Goal: Transaction & Acquisition: Purchase product/service

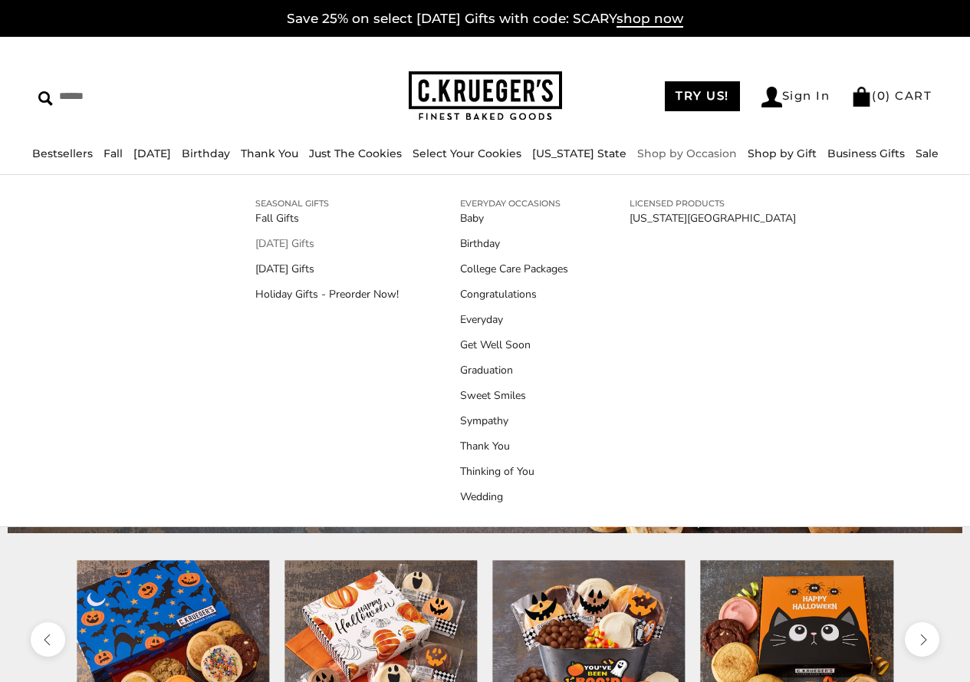
click at [321, 242] on link "[DATE] Gifts" at bounding box center [326, 243] width 143 height 16
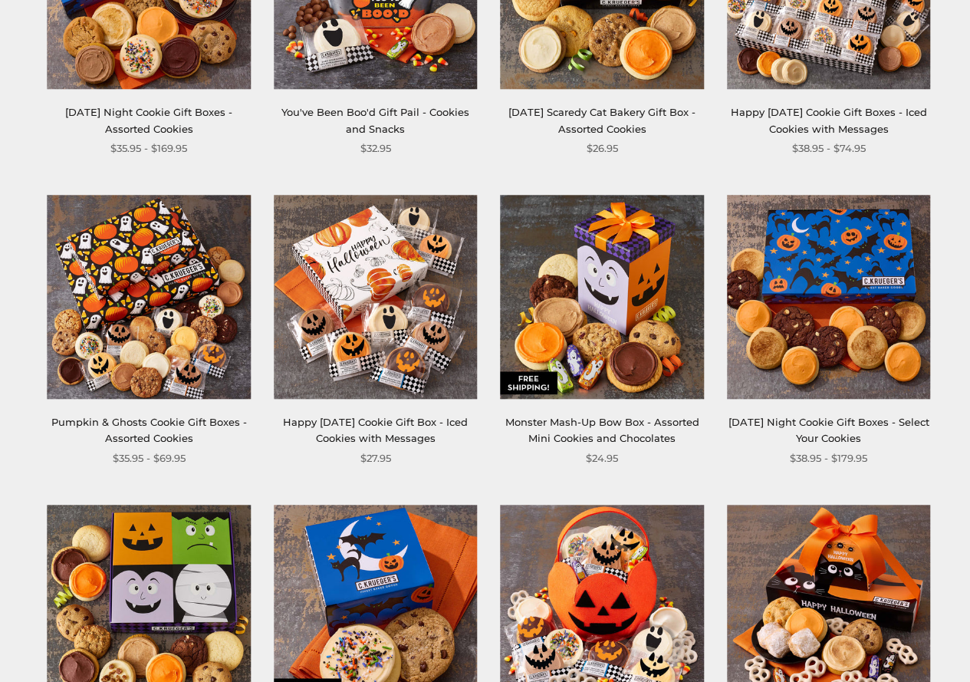
scroll to position [460, 0]
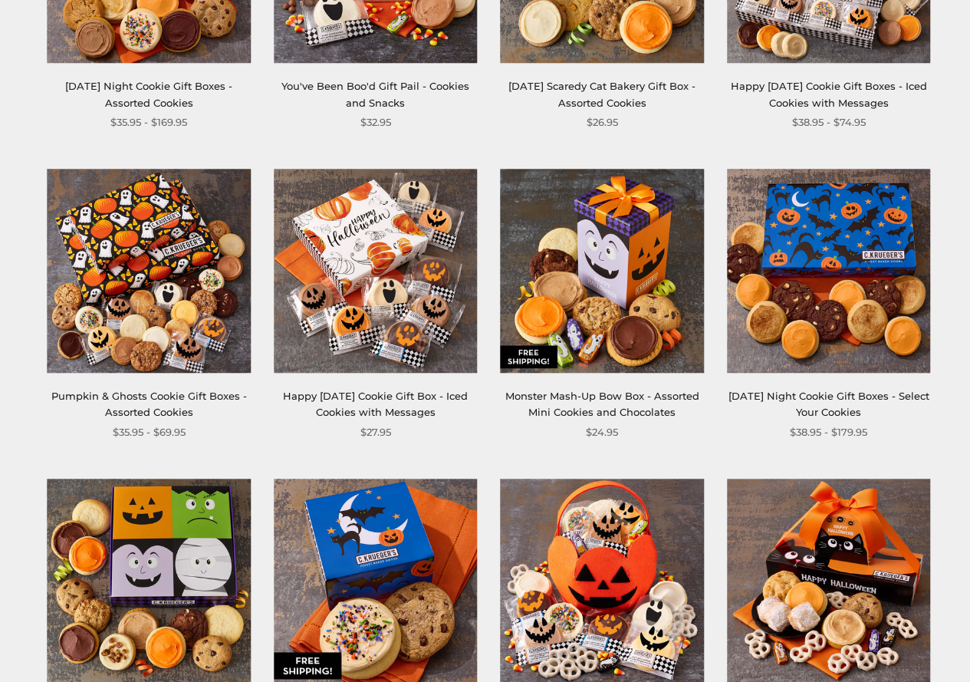
click at [377, 395] on link "Happy Halloween Cookie Gift Box - Iced Cookies with Messages" at bounding box center [375, 404] width 185 height 28
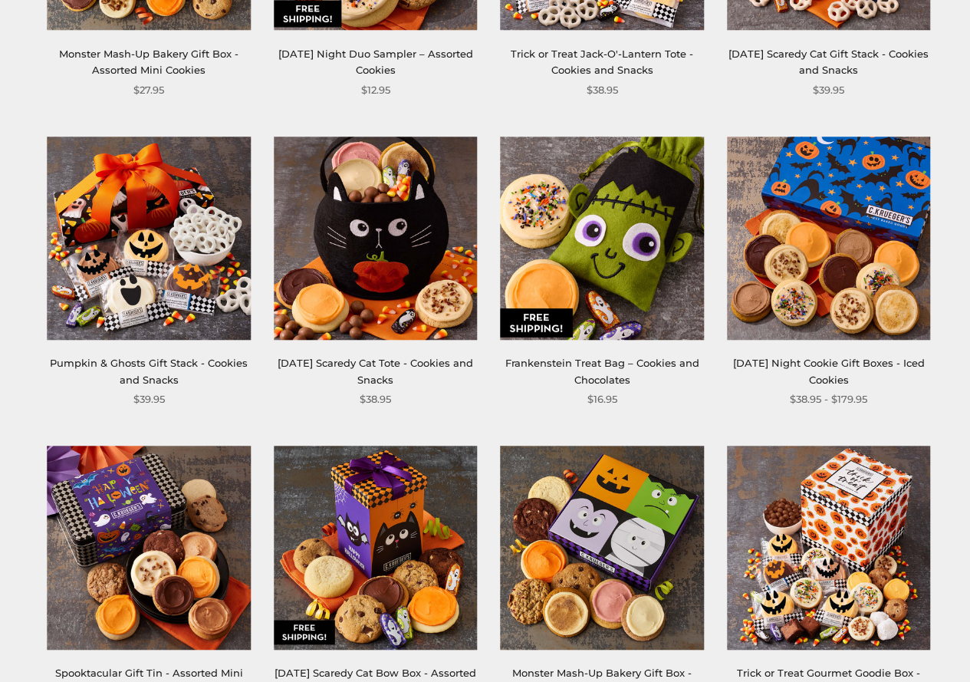
scroll to position [1150, 0]
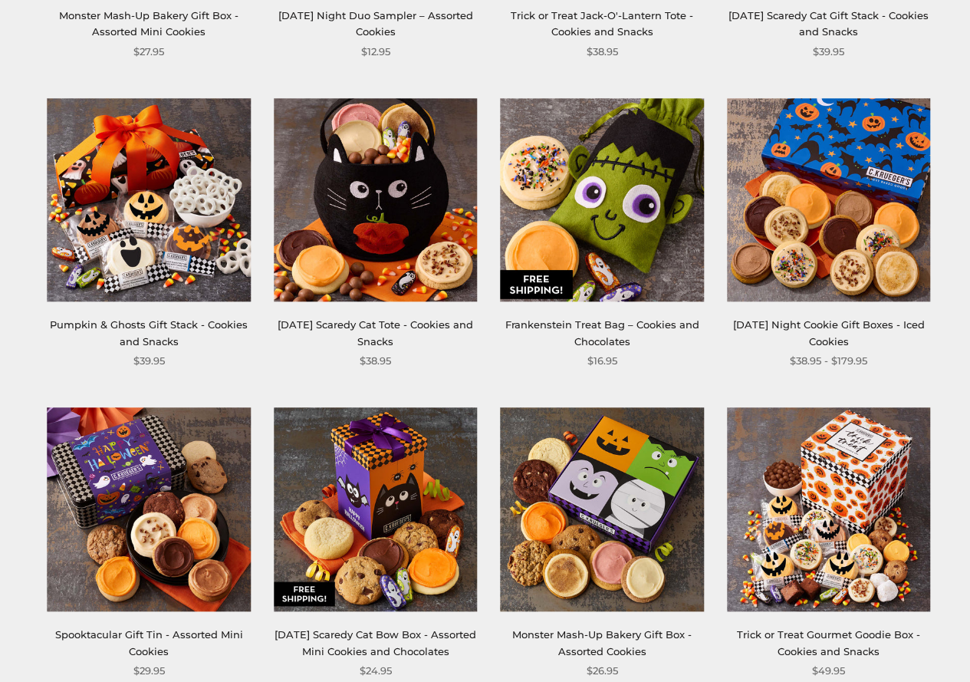
click at [175, 324] on link "Pumpkin & Ghosts Gift Stack - Cookies and Snacks" at bounding box center [149, 332] width 198 height 28
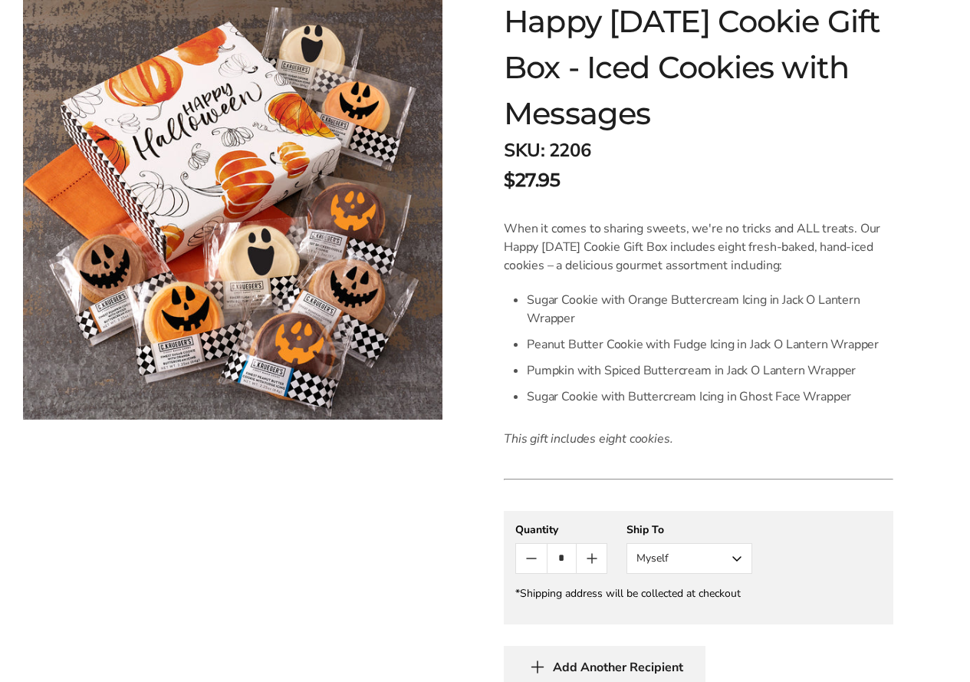
scroll to position [307, 0]
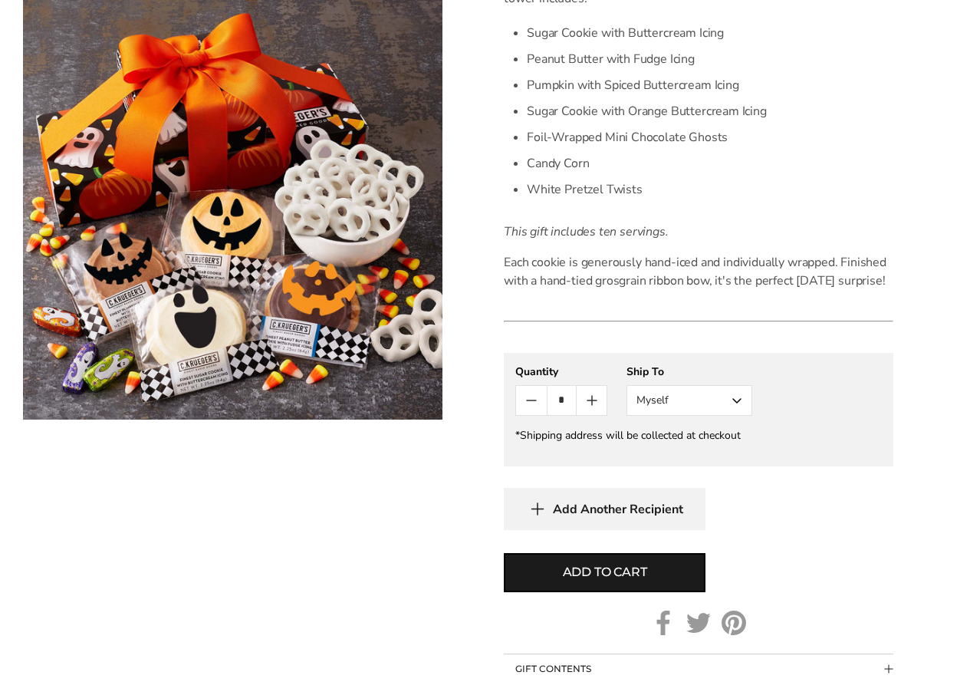
scroll to position [537, 0]
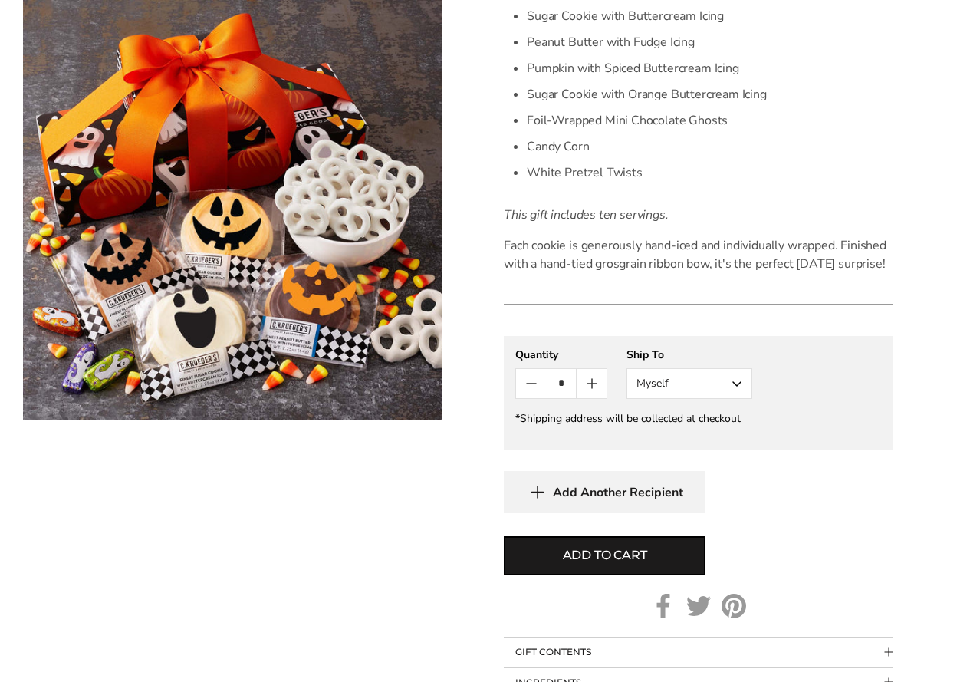
click at [734, 399] on button "Myself" at bounding box center [690, 383] width 126 height 31
click at [699, 454] on button "Other Recipient" at bounding box center [689, 440] width 124 height 28
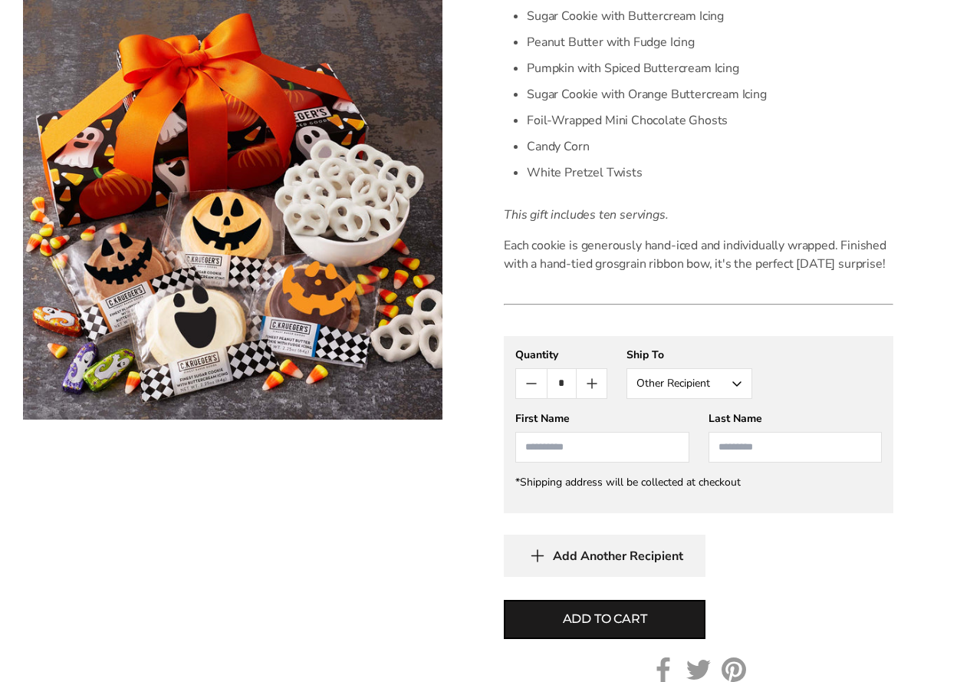
scroll to position [614, 0]
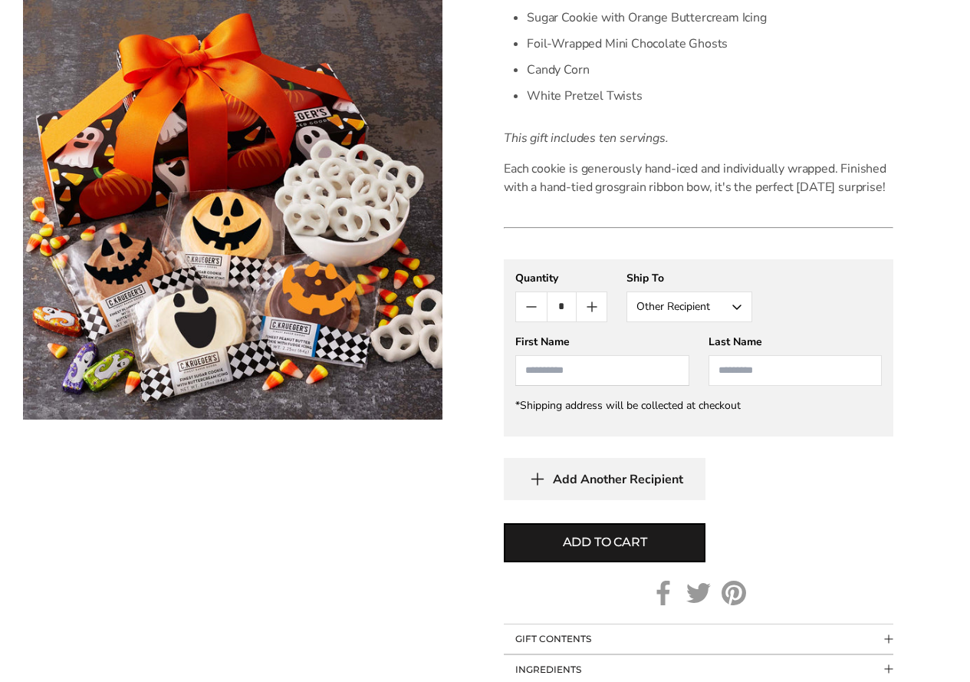
click at [565, 386] on input "First Name" at bounding box center [601, 370] width 173 height 31
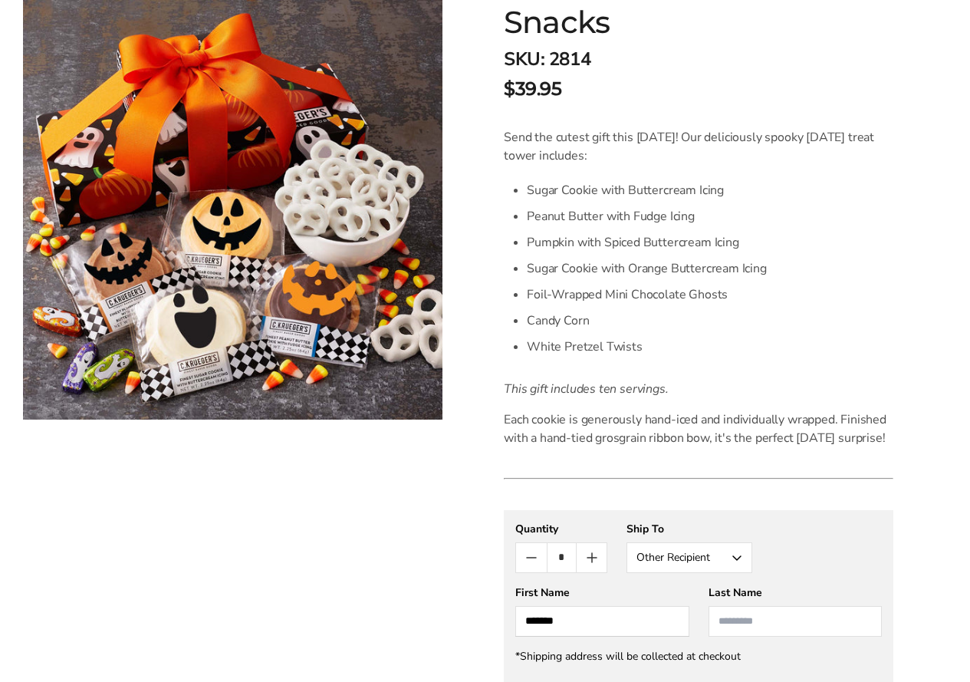
scroll to position [460, 0]
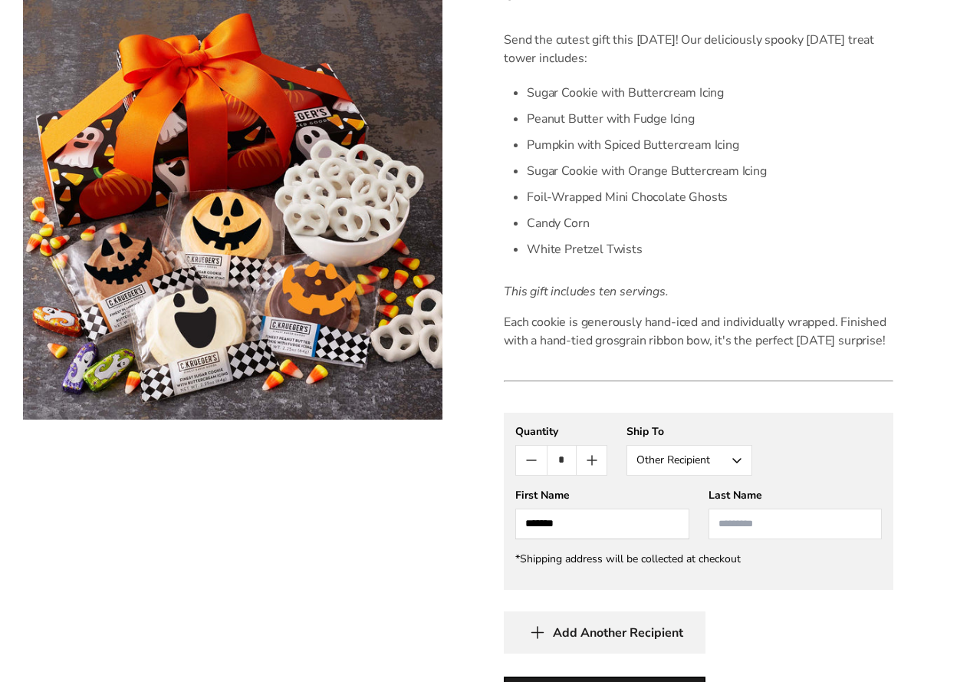
type input "*******"
click at [749, 539] on input "Last Name" at bounding box center [795, 523] width 173 height 31
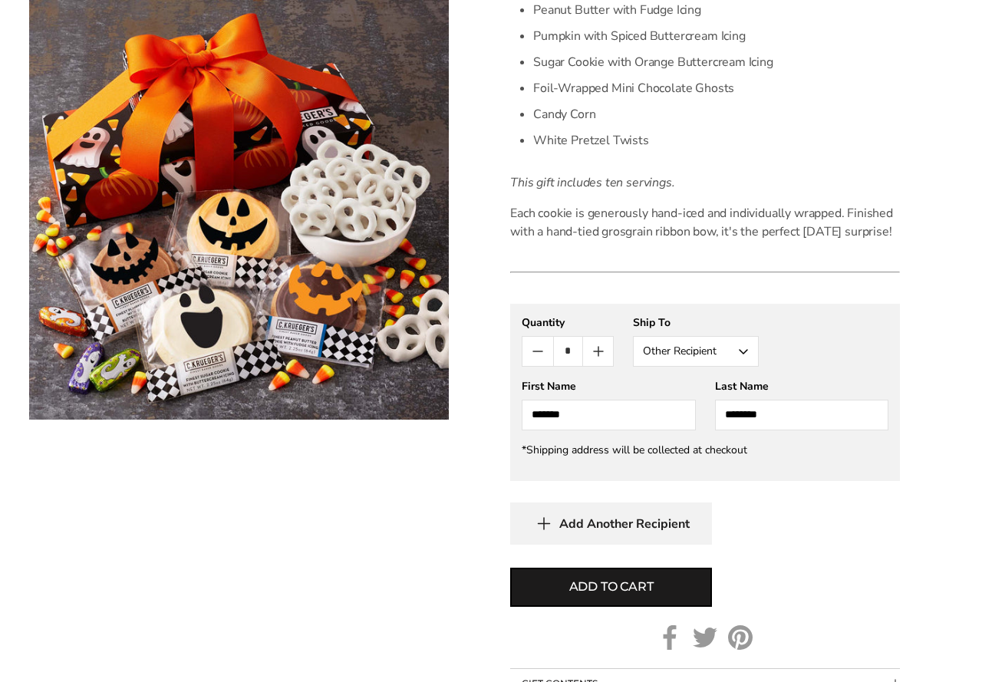
scroll to position [614, 0]
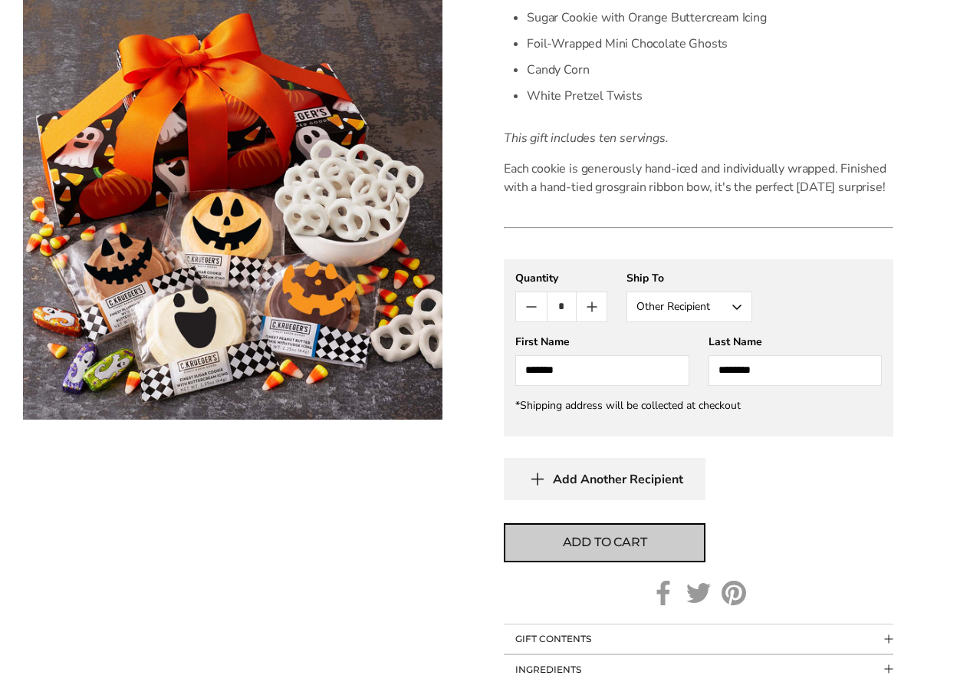
type input "********"
click at [614, 551] on span "Add to cart" at bounding box center [605, 542] width 84 height 18
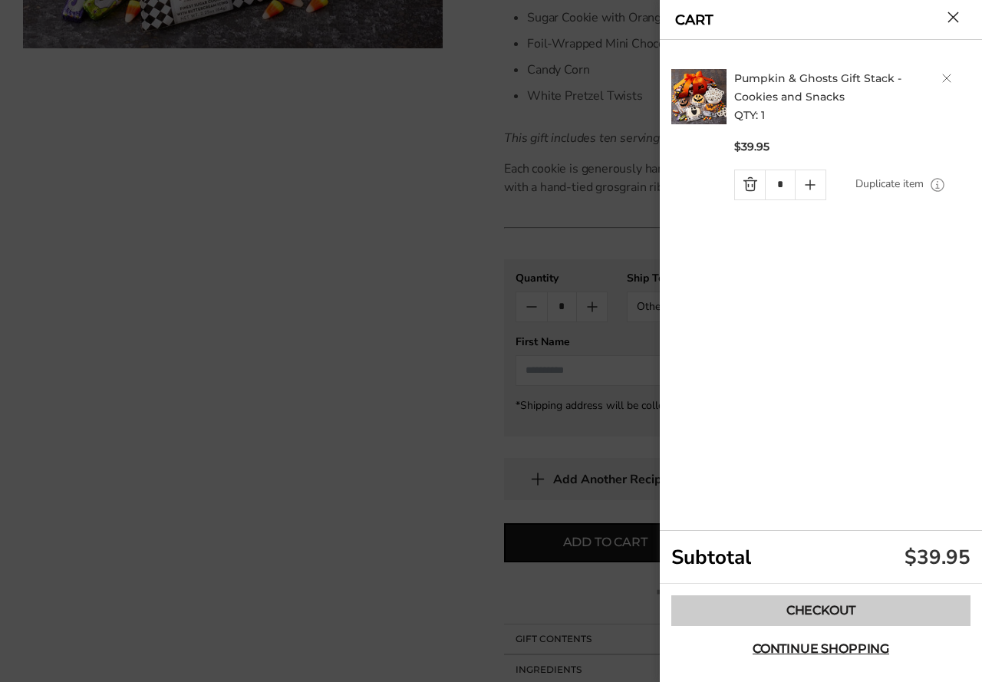
click at [817, 611] on link "Checkout" at bounding box center [820, 610] width 299 height 31
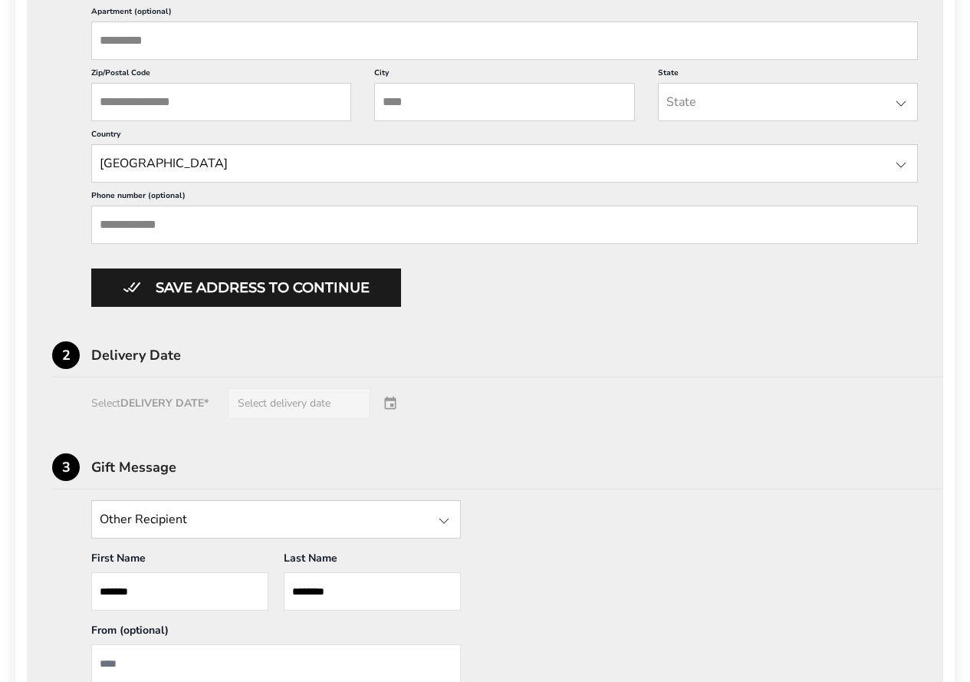
scroll to position [443, 0]
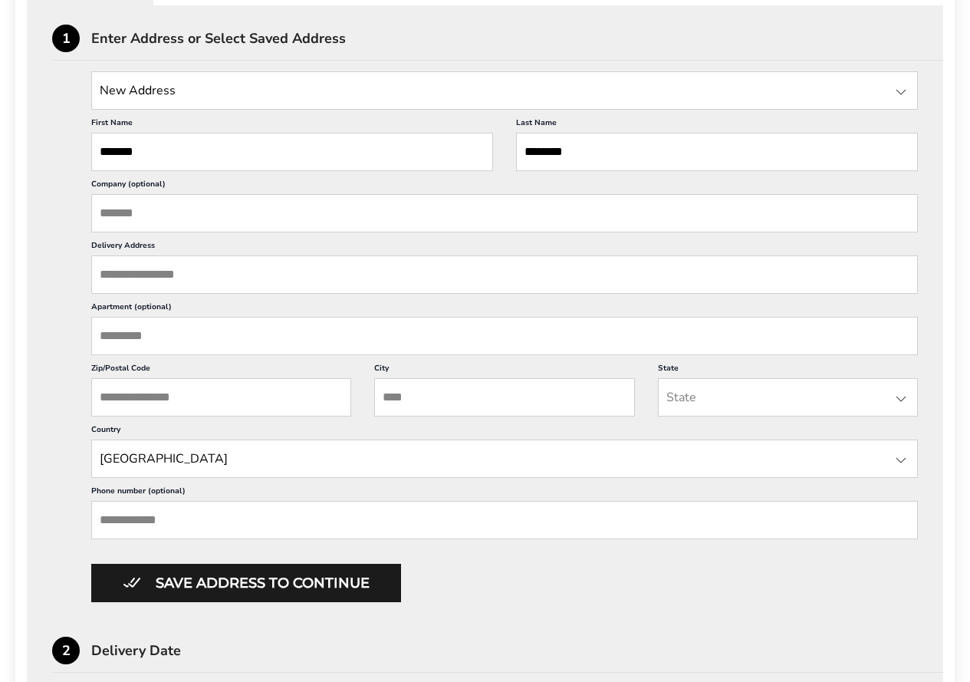
click at [169, 274] on input "Delivery Address" at bounding box center [504, 274] width 827 height 38
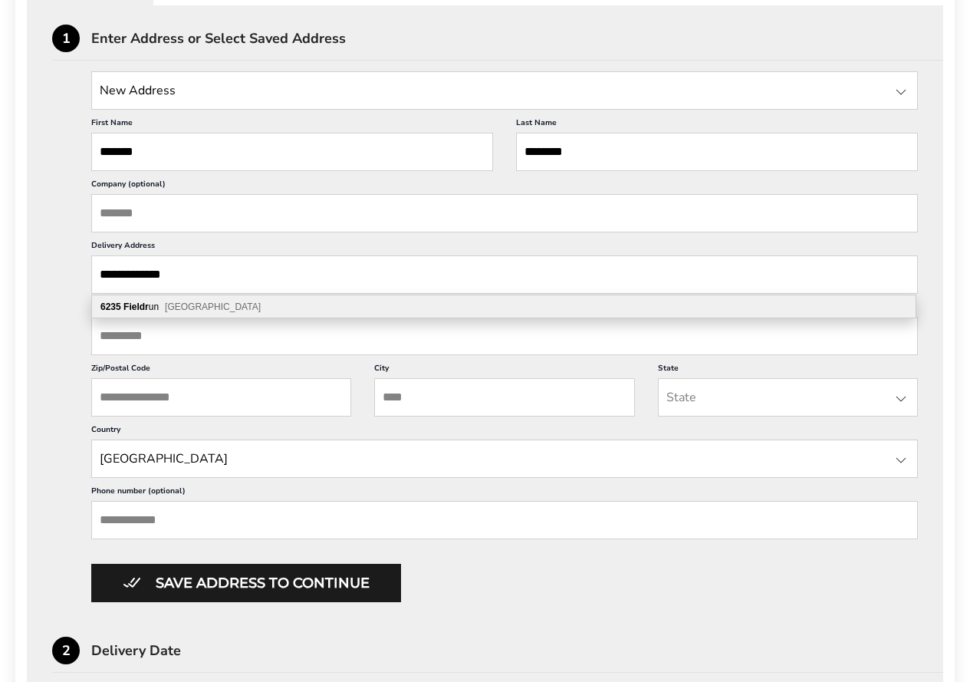
type input "**********"
click at [150, 307] on div "[GEOGRAPHIC_DATA]" at bounding box center [504, 306] width 824 height 23
type input "**********"
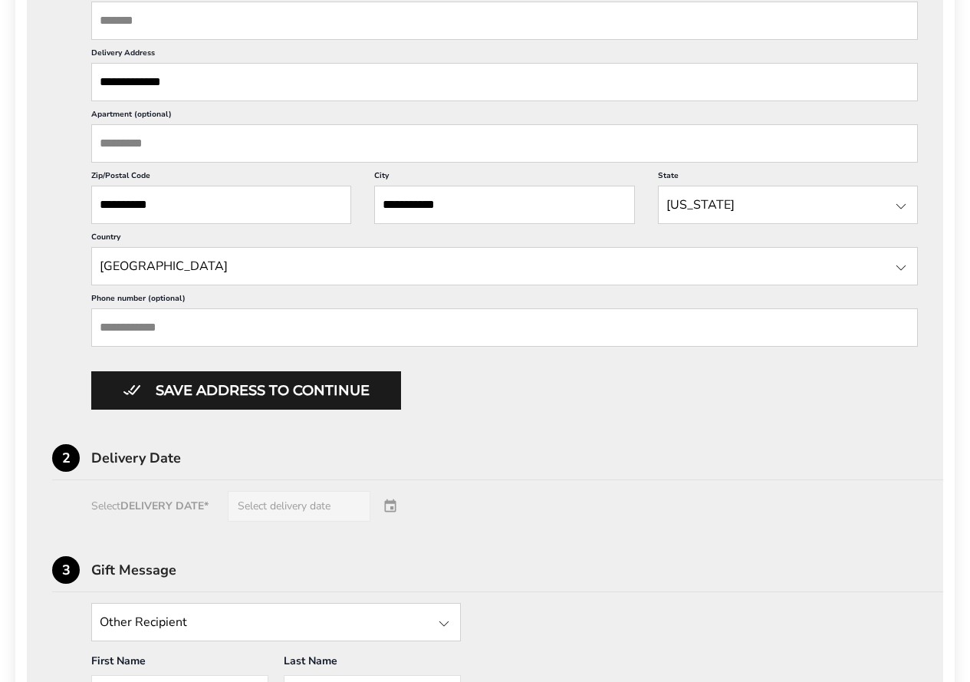
scroll to position [673, 0]
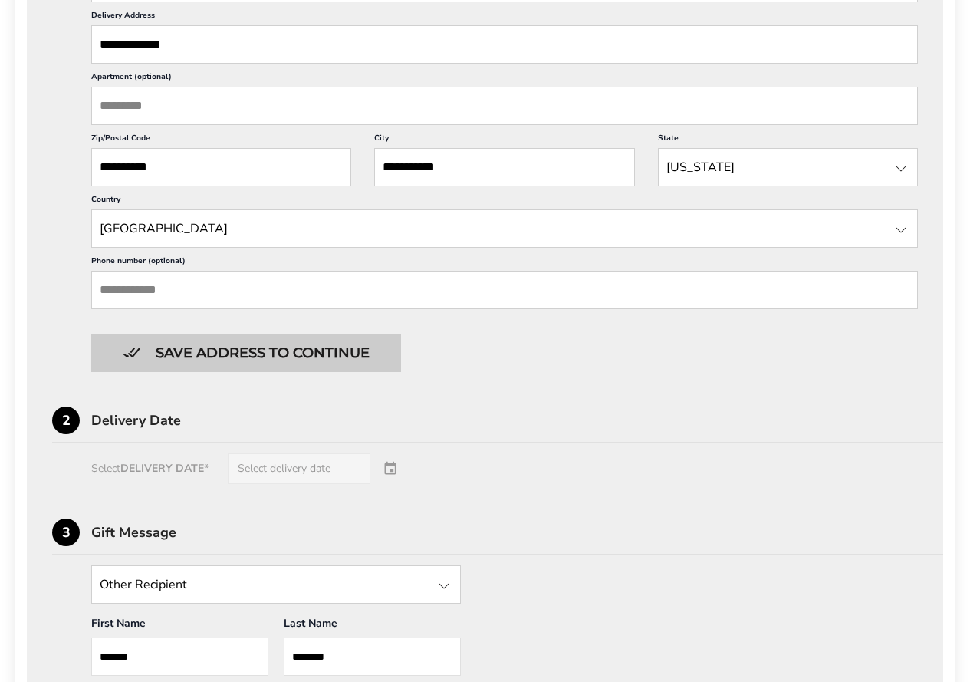
click at [188, 352] on button "Save address to continue" at bounding box center [246, 353] width 310 height 38
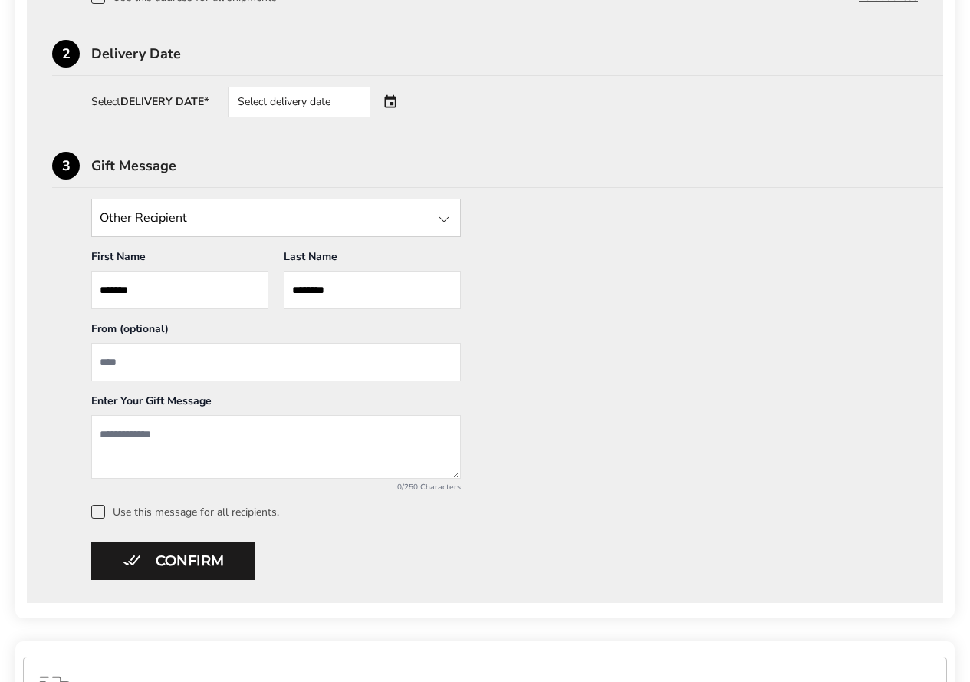
scroll to position [552, 0]
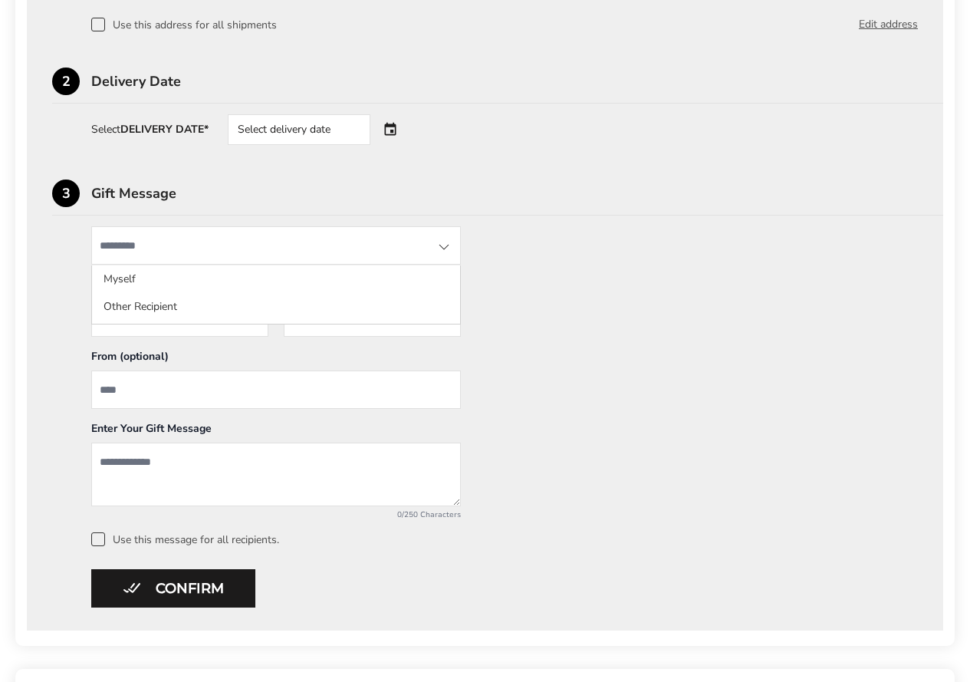
click at [248, 243] on input "State" at bounding box center [276, 245] width 370 height 38
click at [607, 226] on div "Other Recipient Myself Other Recipient First Name * Enter recipient name ******…" at bounding box center [485, 386] width 866 height 320
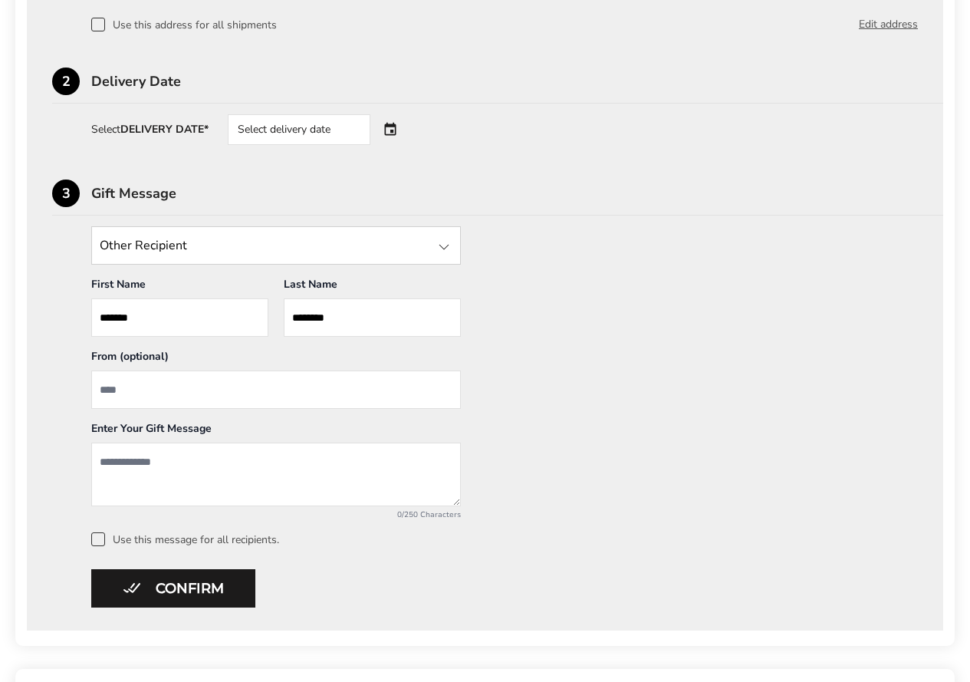
click at [149, 396] on input "From" at bounding box center [276, 389] width 370 height 38
type input "*********"
click at [146, 469] on textarea "Add a message" at bounding box center [276, 475] width 370 height 64
type textarea "**********"
click at [169, 385] on input "*********" at bounding box center [276, 389] width 370 height 38
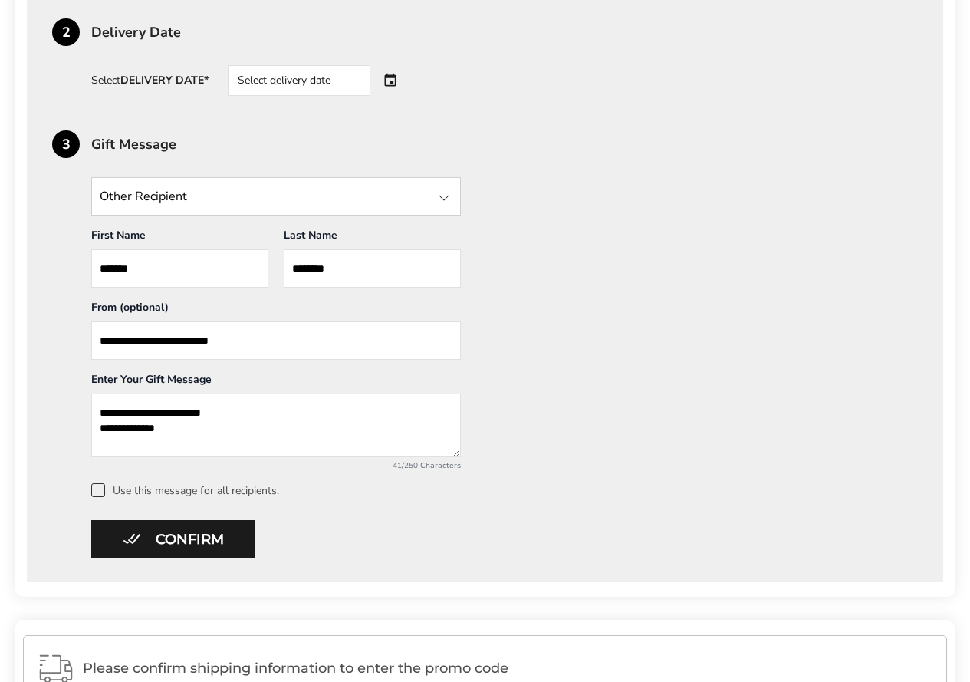
scroll to position [629, 0]
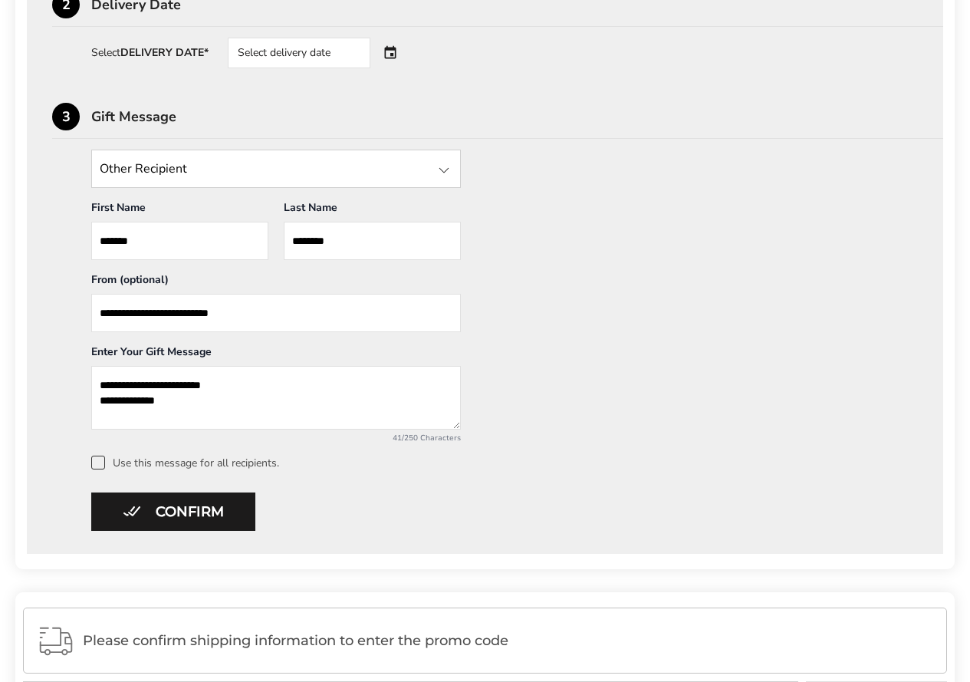
click at [155, 310] on input "**********" at bounding box center [276, 313] width 370 height 38
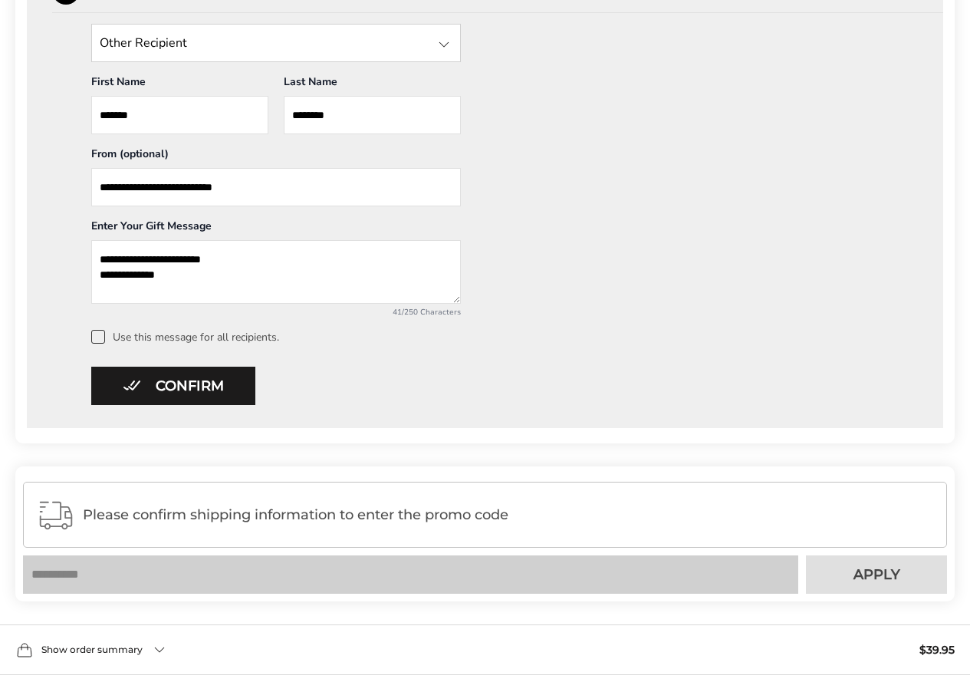
scroll to position [782, 0]
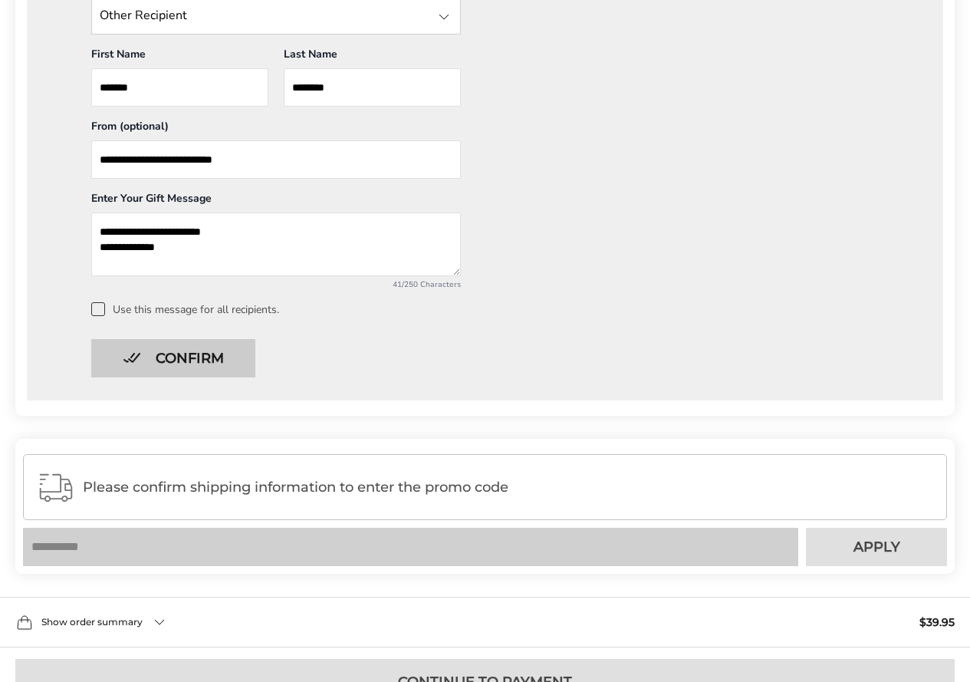
type input "**********"
click at [181, 355] on button "Confirm" at bounding box center [173, 358] width 164 height 38
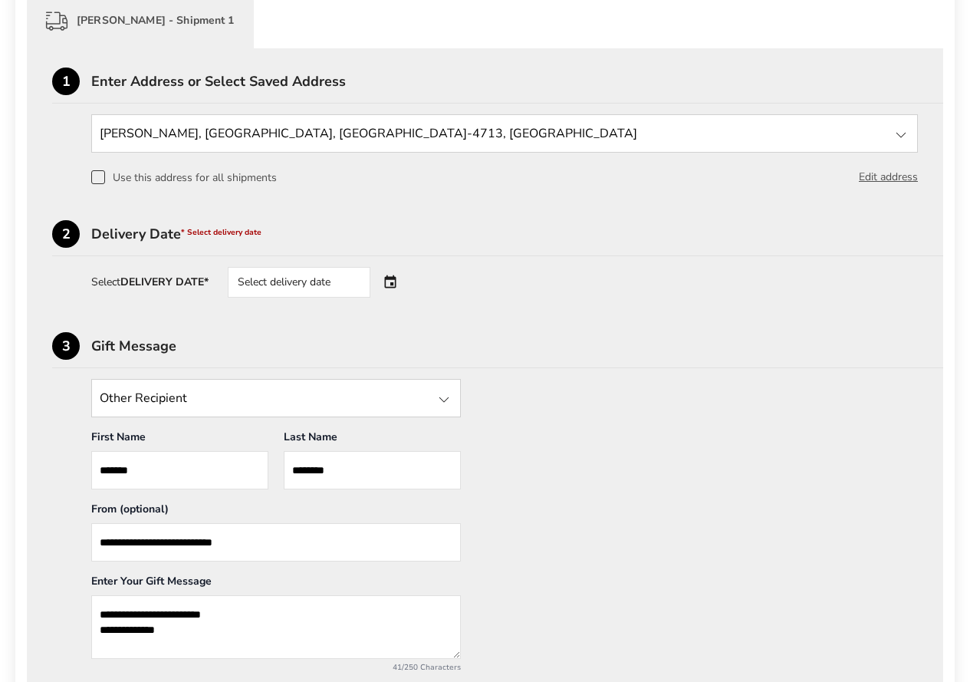
scroll to position [399, 0]
click at [324, 282] on div "Select delivery date" at bounding box center [299, 283] width 143 height 31
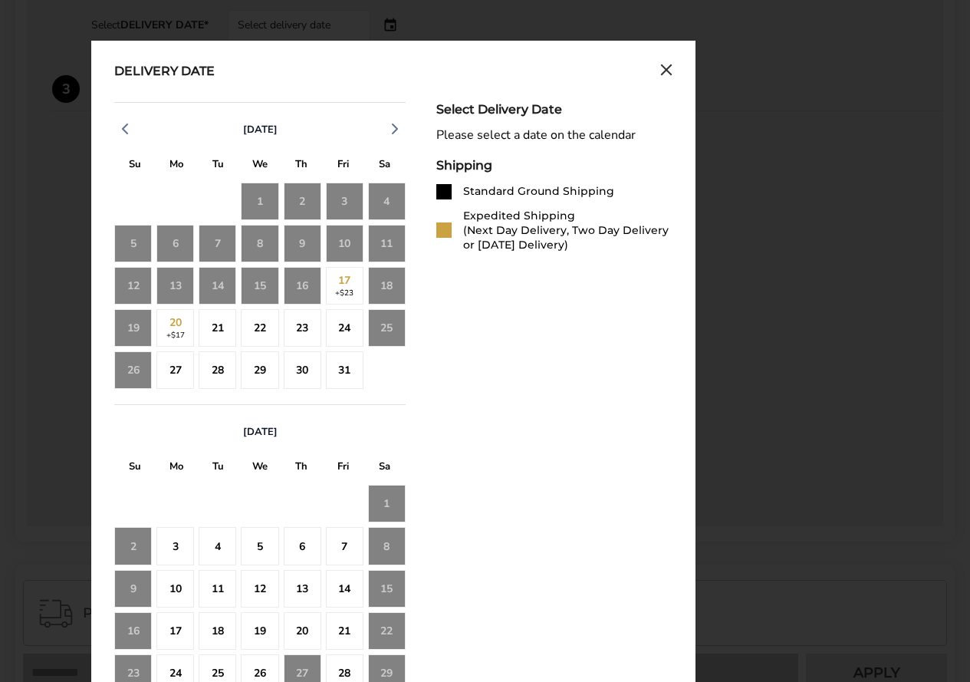
scroll to position [629, 0]
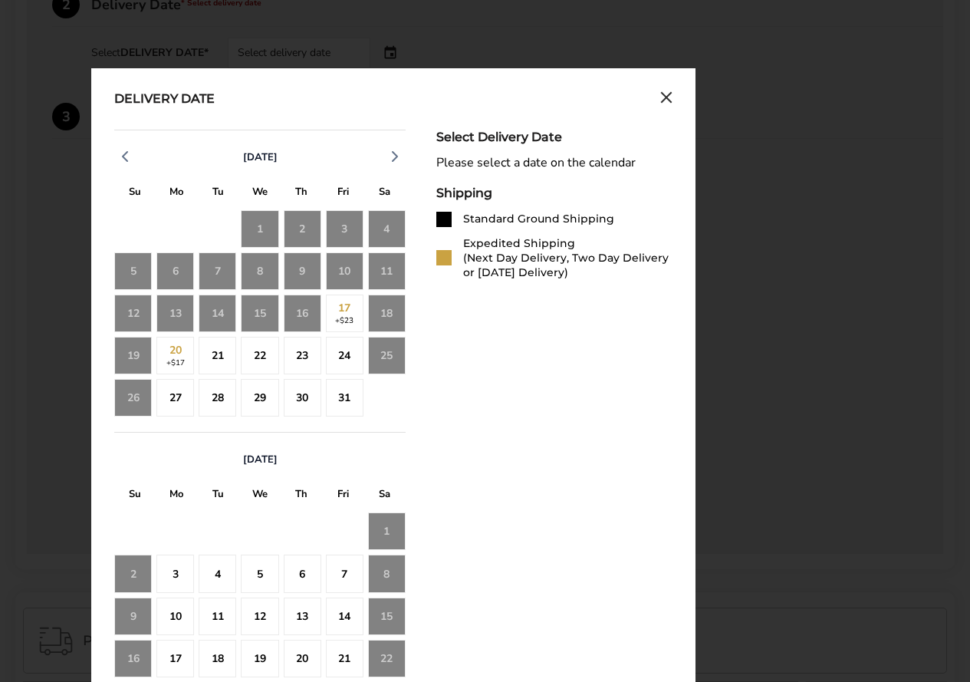
click at [134, 393] on div "26" at bounding box center [133, 398] width 38 height 38
click at [134, 403] on div "26" at bounding box center [133, 398] width 38 height 38
click at [667, 95] on icon "Close calendar" at bounding box center [666, 97] width 12 height 13
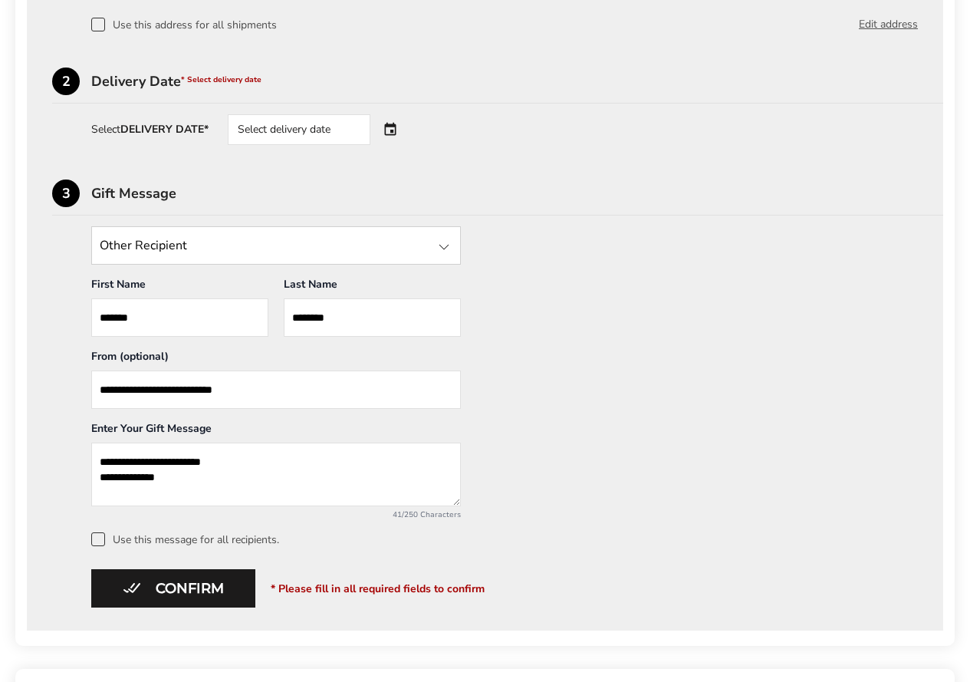
scroll to position [475, 0]
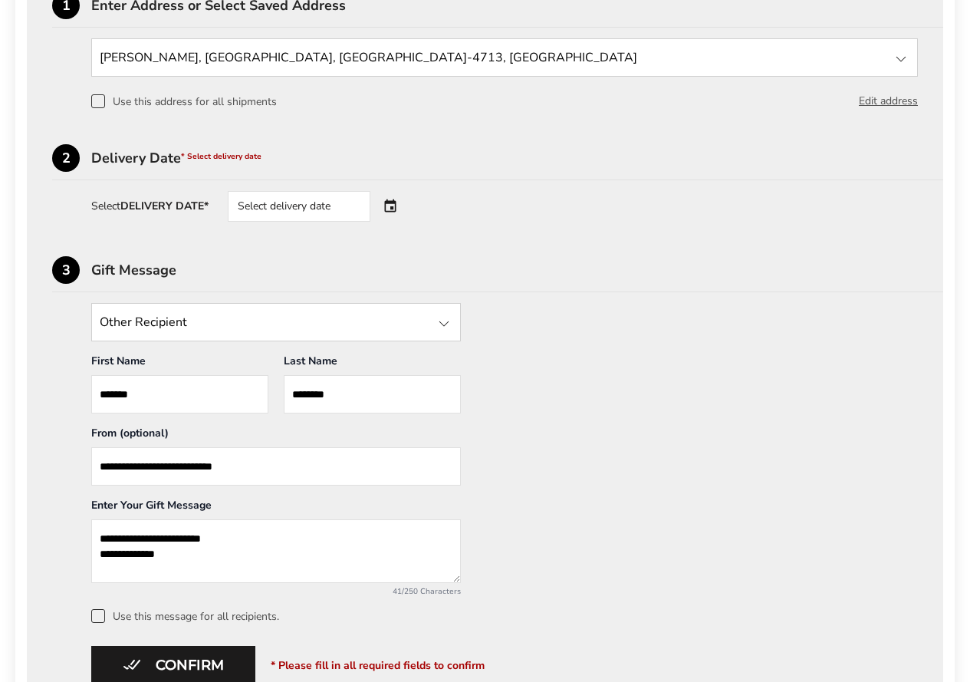
click at [305, 212] on div "Select delivery date" at bounding box center [299, 206] width 143 height 31
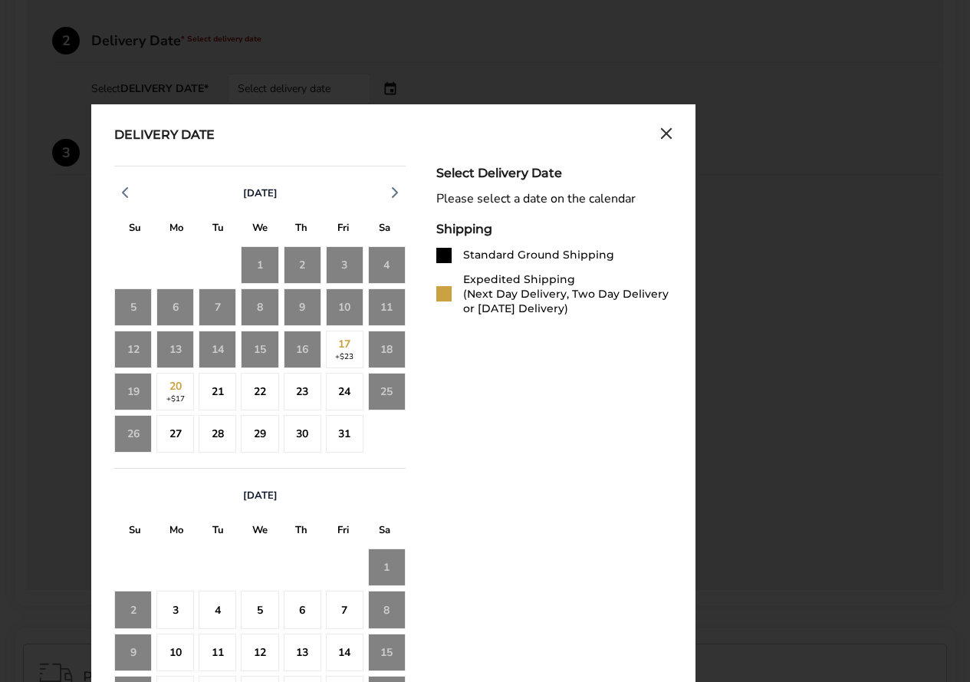
scroll to position [629, 0]
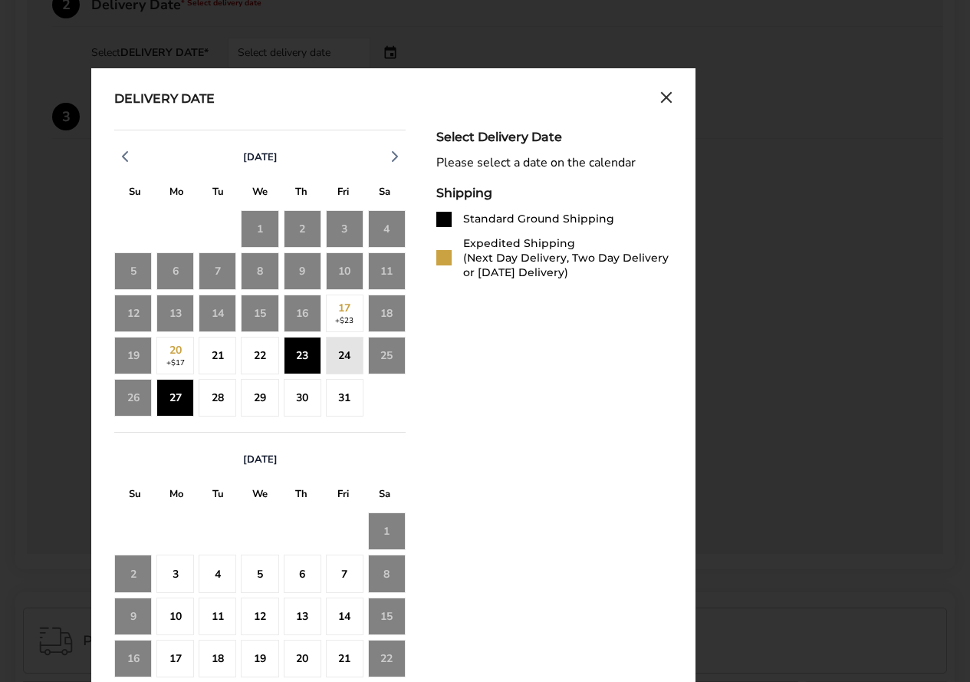
click at [177, 396] on div "27" at bounding box center [175, 398] width 38 height 38
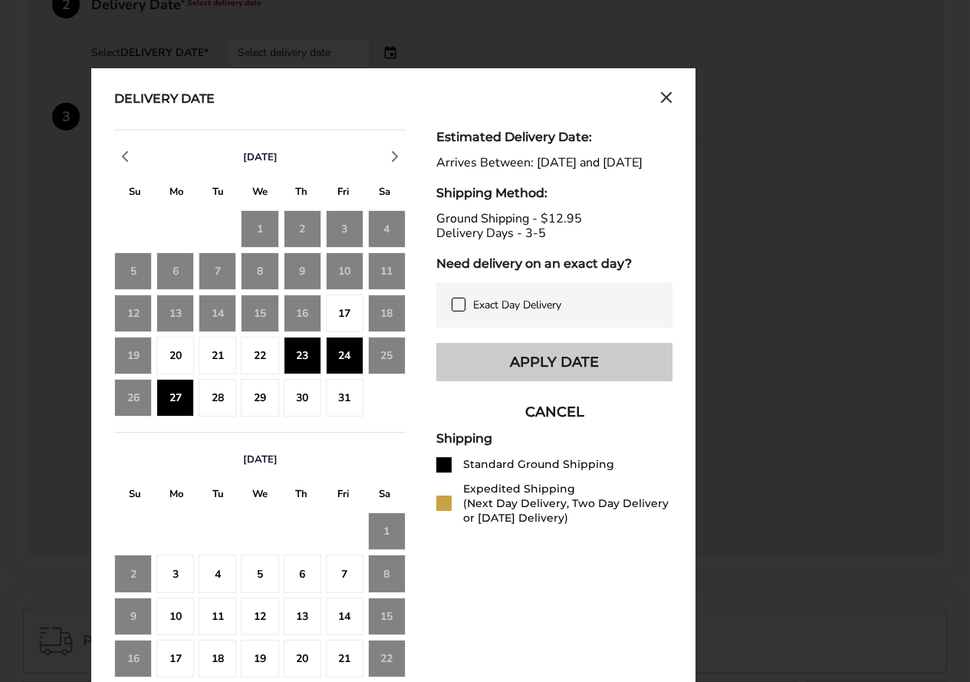
click at [521, 377] on button "Apply Date" at bounding box center [554, 362] width 236 height 38
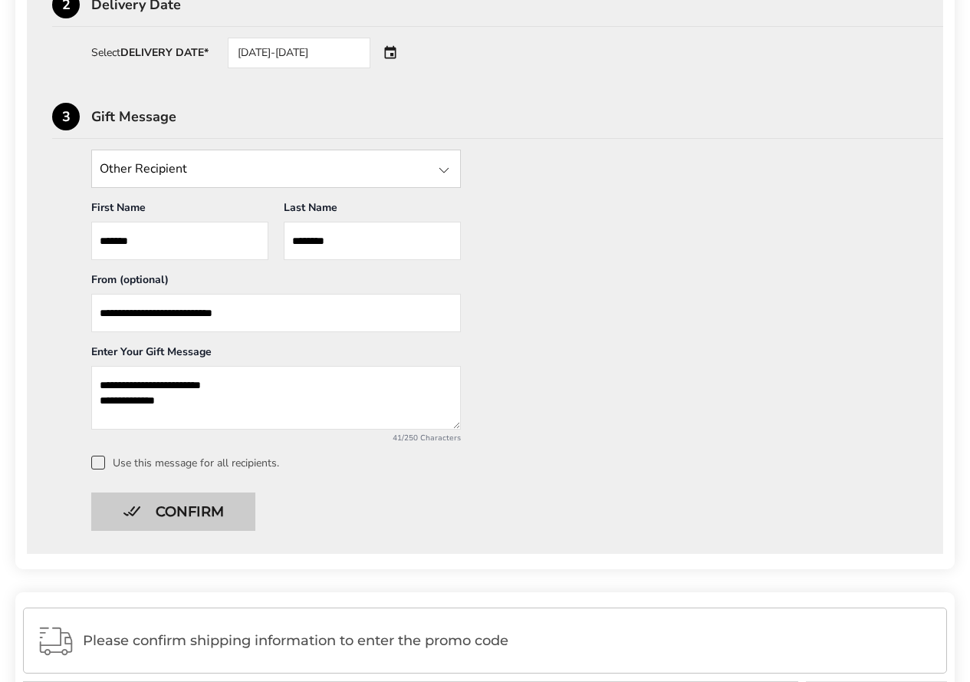
click at [188, 510] on button "Confirm" at bounding box center [173, 511] width 164 height 38
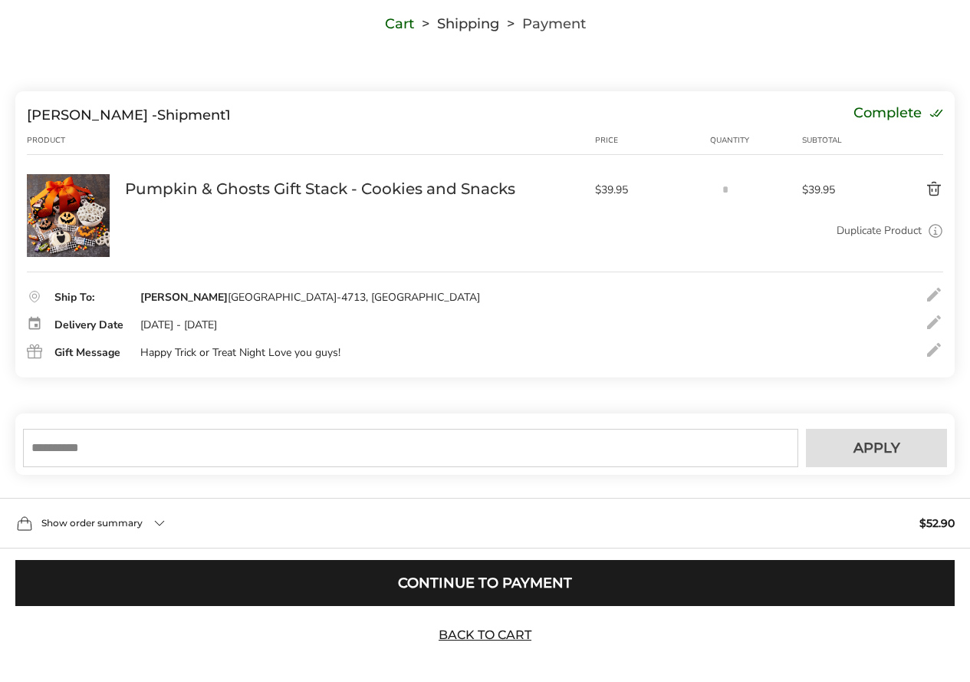
scroll to position [142, 0]
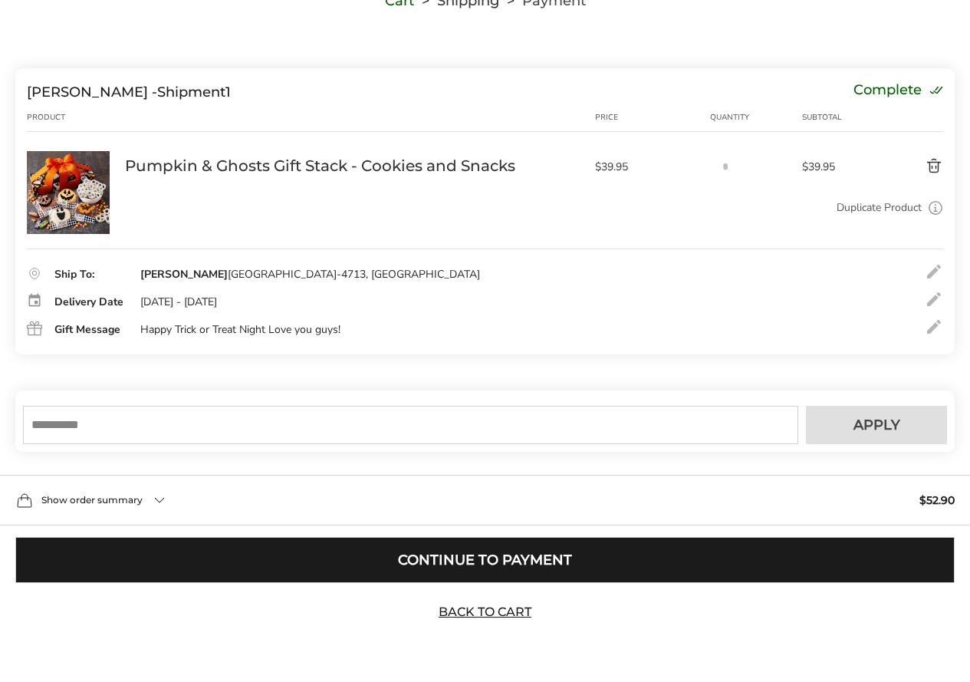
click at [500, 562] on button "Continue to Payment" at bounding box center [484, 560] width 939 height 46
